Goal: Learn about a topic

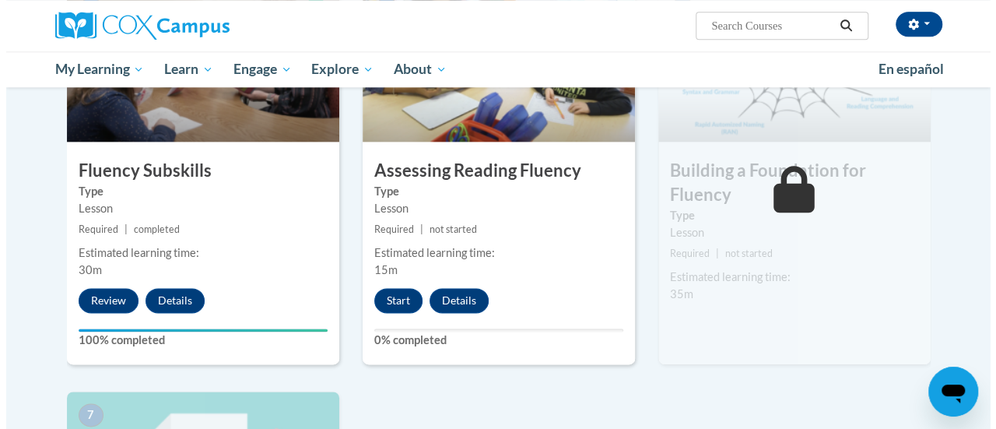
scroll to position [858, 0]
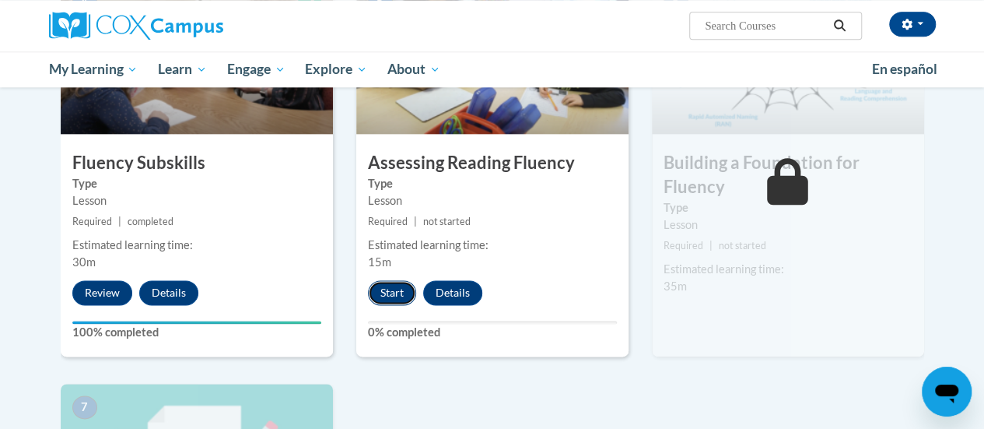
click at [399, 292] on button "Start" at bounding box center [392, 292] width 48 height 25
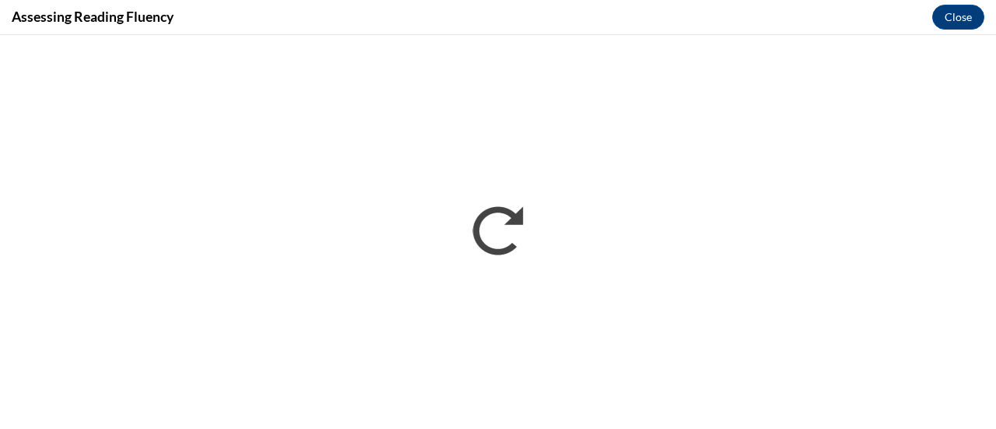
scroll to position [0, 0]
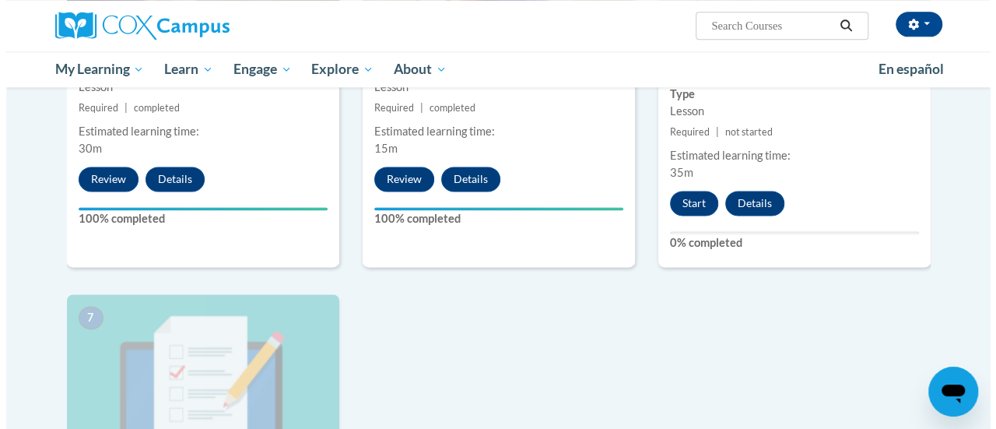
scroll to position [972, 0]
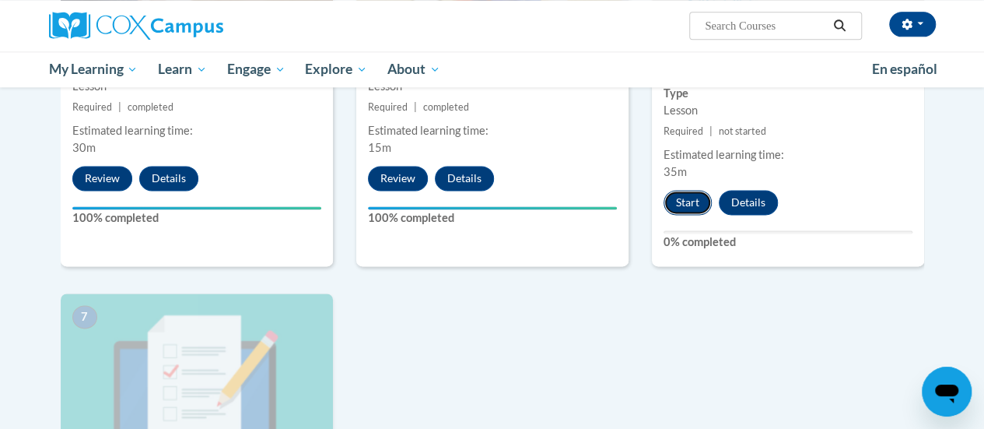
click at [695, 195] on button "Start" at bounding box center [688, 202] width 48 height 25
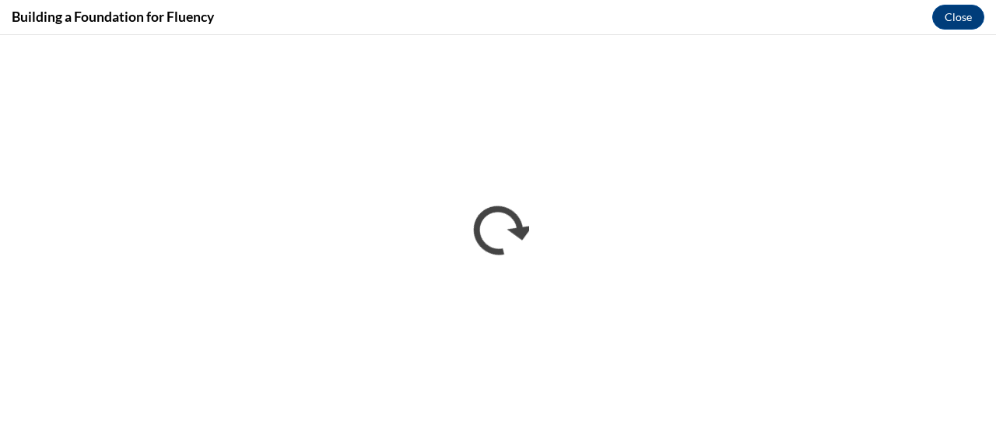
scroll to position [0, 0]
